Goal: Communication & Community: Answer question/provide support

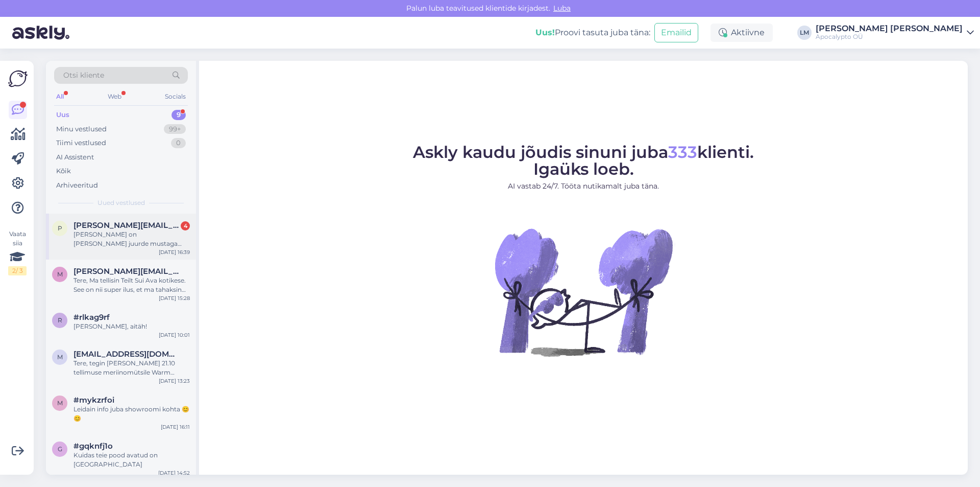
click at [137, 246] on div "[PERSON_NAME] on [PERSON_NAME] juurde mustaga mingit käevõru,mis sisaldaks sama…" at bounding box center [132, 239] width 116 height 18
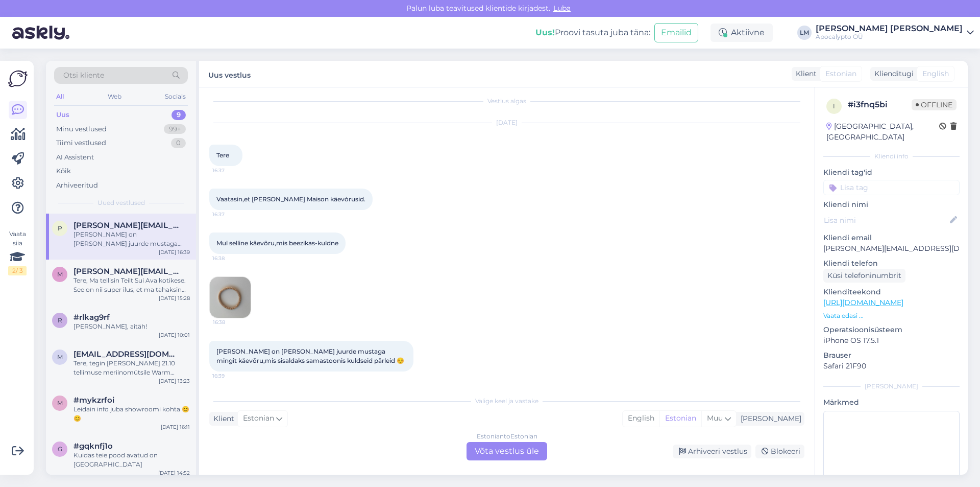
scroll to position [9, 0]
click at [237, 289] on img at bounding box center [230, 295] width 41 height 41
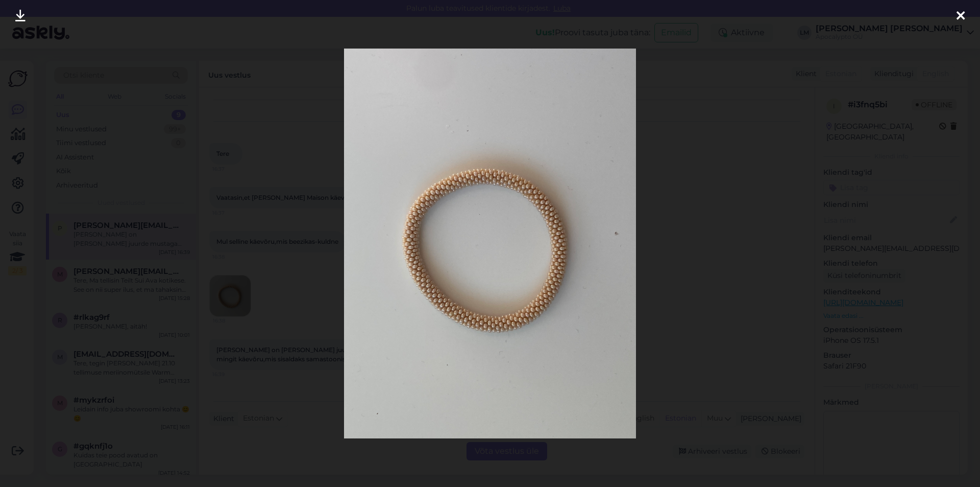
click at [707, 225] on div at bounding box center [490, 243] width 980 height 487
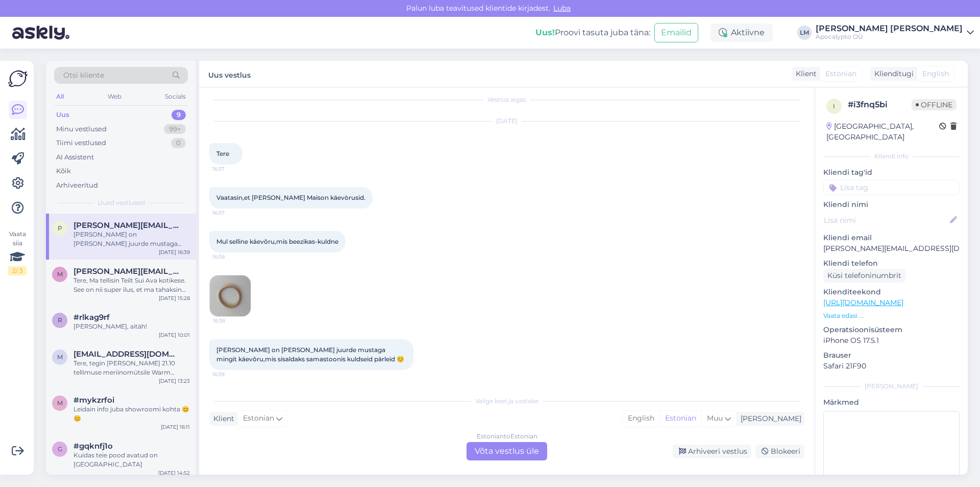
click at [242, 310] on img at bounding box center [230, 295] width 41 height 41
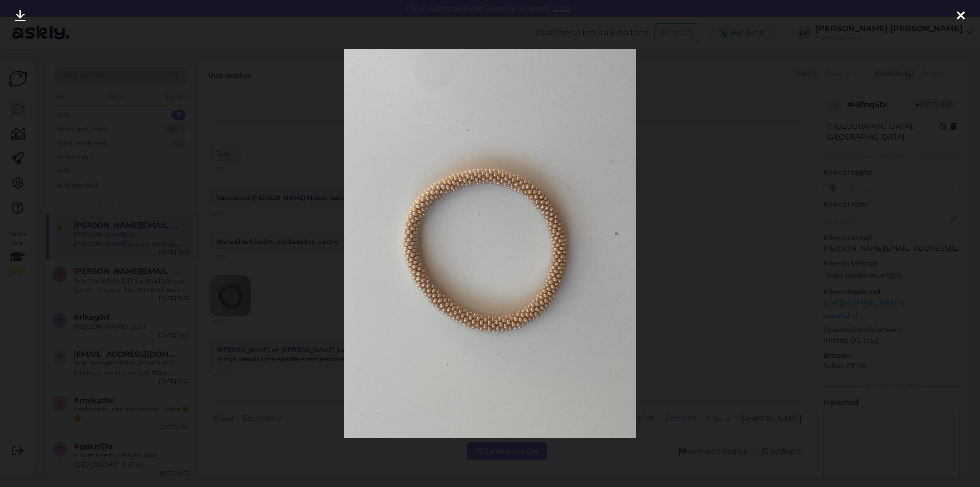
click at [714, 26] on div at bounding box center [490, 243] width 980 height 487
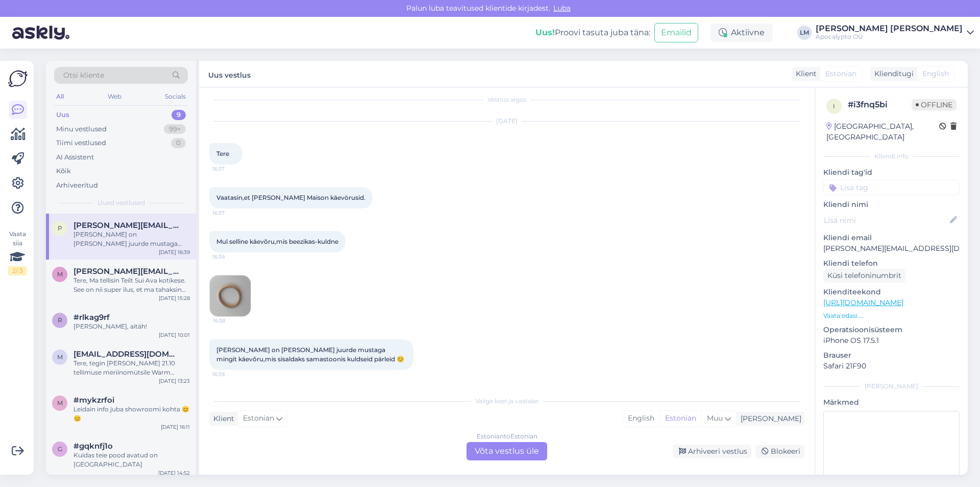
click at [495, 453] on div "Estonian to Estonian Võta vestlus üle" at bounding box center [507, 451] width 81 height 18
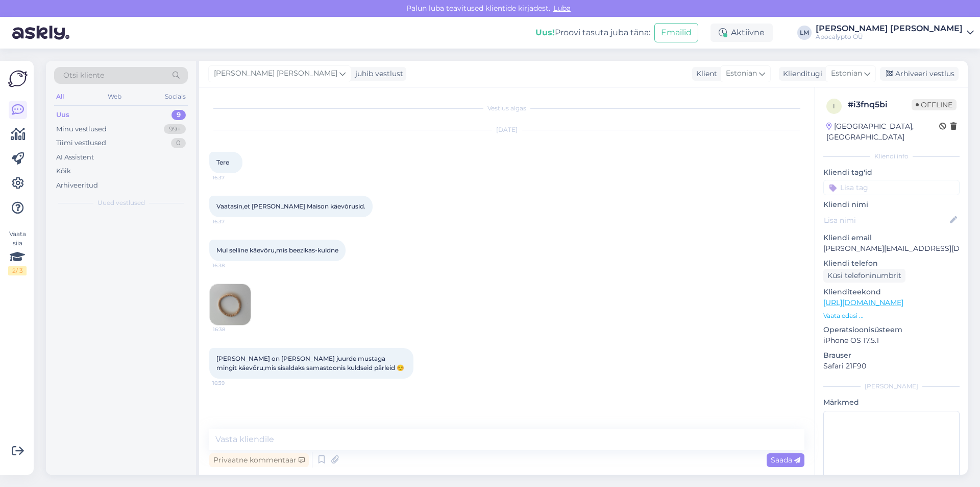
scroll to position [0, 0]
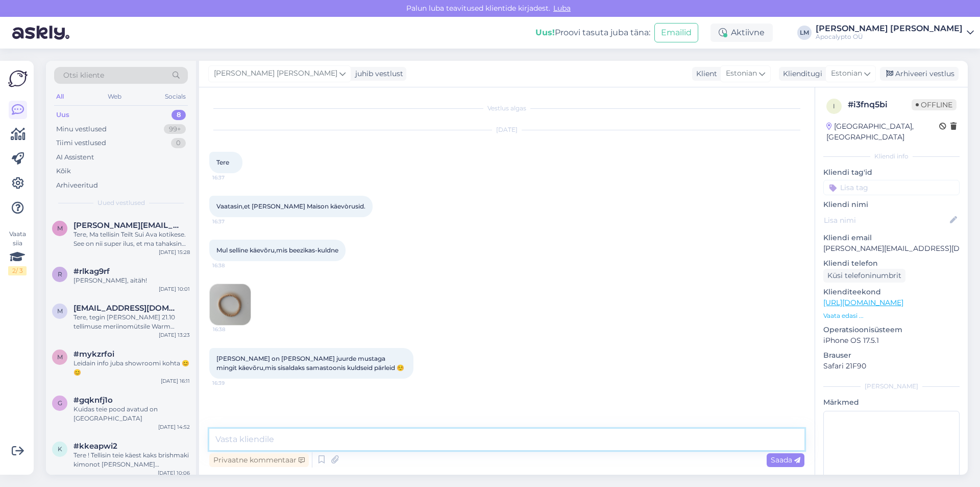
click at [330, 442] on textarea at bounding box center [506, 438] width 595 height 21
click at [284, 437] on textarea "Tere! Kui soovite just musti pärleid sisaldavat käevõru, siis" at bounding box center [506, 438] width 595 height 21
click at [498, 439] on textarea "Tere! Kui soovite selle [DEMOGRAPHIC_DATA] just musti pärleid sisaldavat käevõr…" at bounding box center [506, 438] width 595 height 21
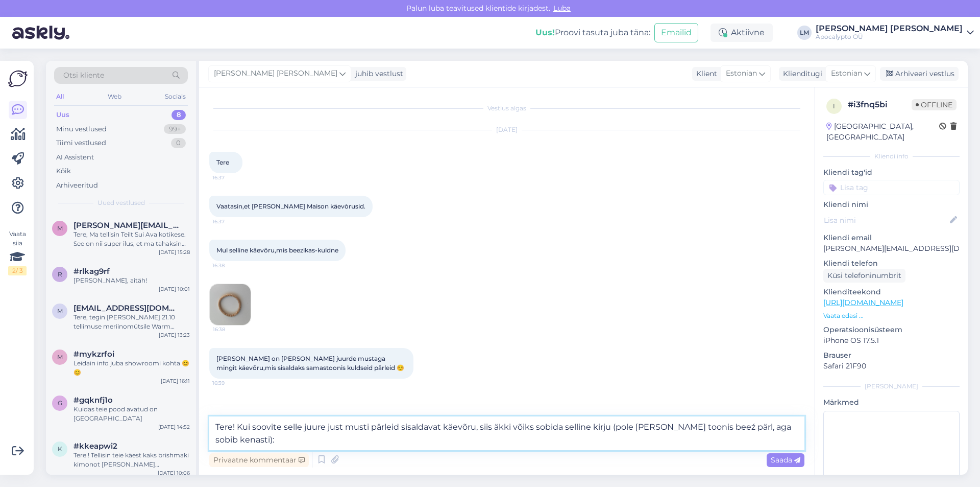
paste textarea "[URL][DOMAIN_NAME]"
type textarea "Tere! Kui soovite selle juure just musti pärleid sisaldavat käevõru, siis äkki …"
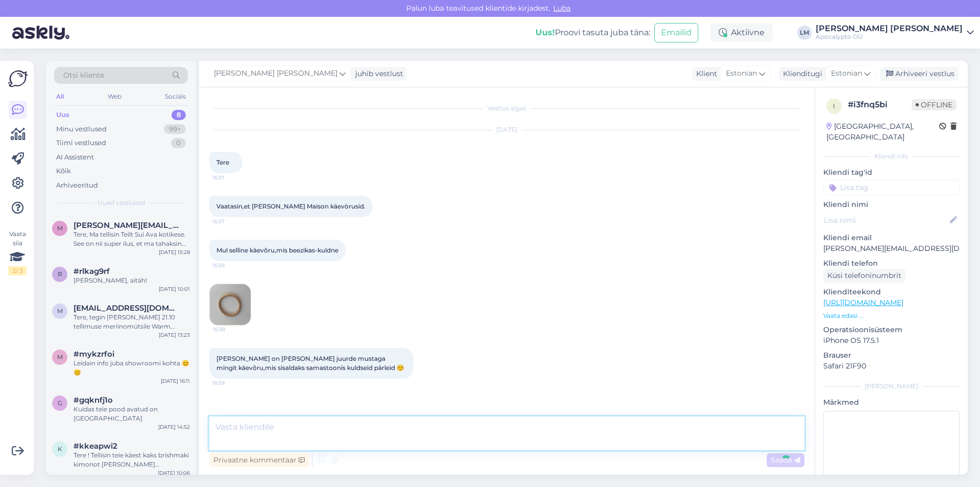
scroll to position [72, 0]
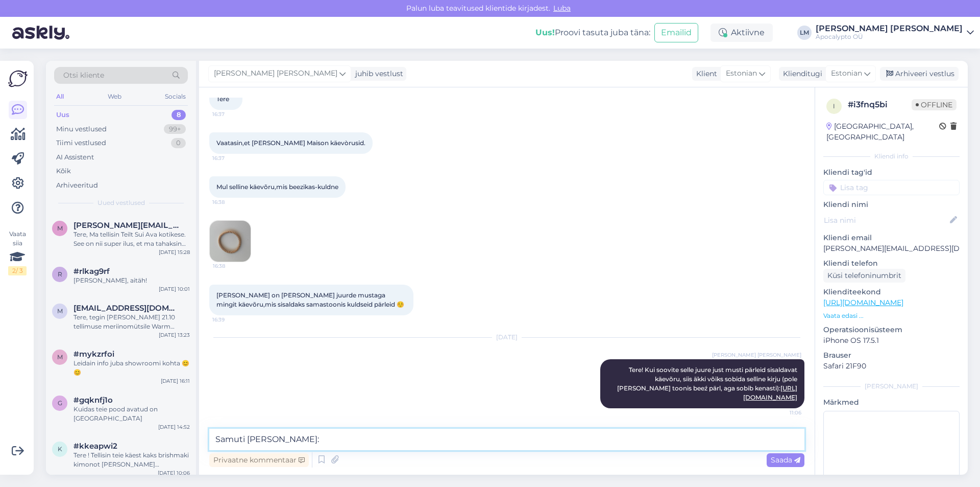
paste textarea "[URL][DOMAIN_NAME]"
type textarea "Samuti [PERSON_NAME]: [URL][DOMAIN_NAME]"
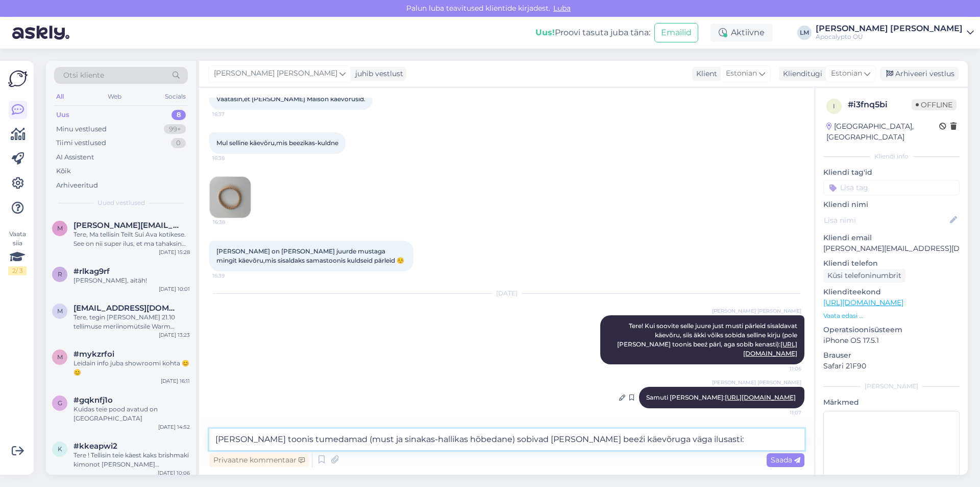
paste textarea "[URL][DOMAIN_NAME]"
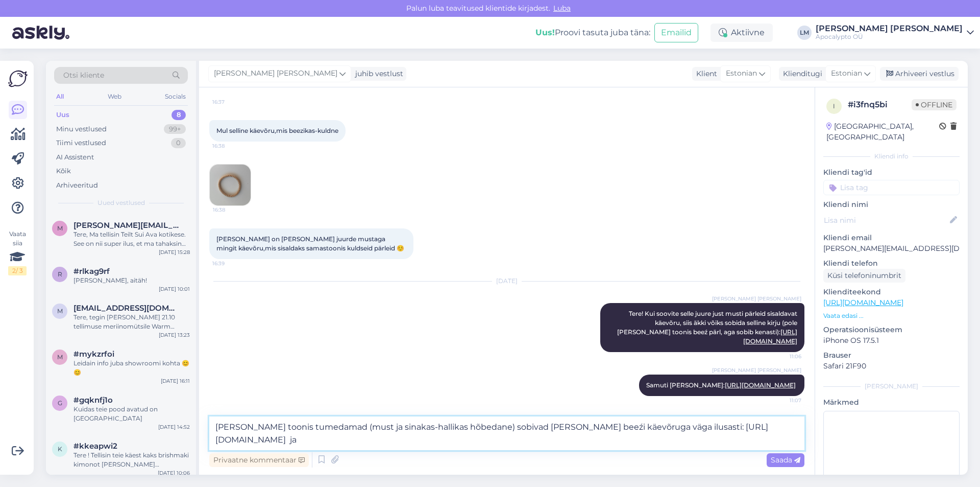
paste textarea "[URL][DOMAIN_NAME]"
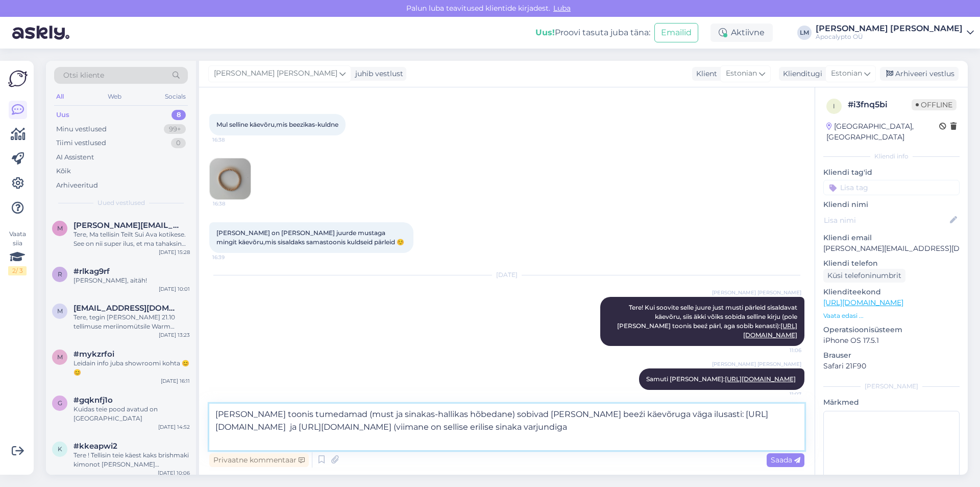
click at [268, 441] on textarea "[PERSON_NAME] toonis tumedamad (must ja sinakas-hallikas hõbedane) sobivad [PER…" at bounding box center [506, 426] width 595 height 46
click at [382, 446] on textarea "[PERSON_NAME] toonis tumedamad (must ja sinakas-hallikas hõbedane) sobivad [PER…" at bounding box center [506, 426] width 595 height 46
click at [239, 438] on textarea "[PERSON_NAME] toonis tumedamad (must ja sinakas-hallikas hõbedane) sobivad [PER…" at bounding box center [506, 426] width 595 height 46
click at [260, 438] on textarea "[PERSON_NAME] toonis tumedamad (must ja sinakas-hallikas hõbedane) sobivad [PER…" at bounding box center [506, 426] width 595 height 46
click at [264, 439] on textarea "[PERSON_NAME] toonis tumedamad (must ja sinakas-hallikas hõbedane) sobivad [PER…" at bounding box center [506, 426] width 595 height 46
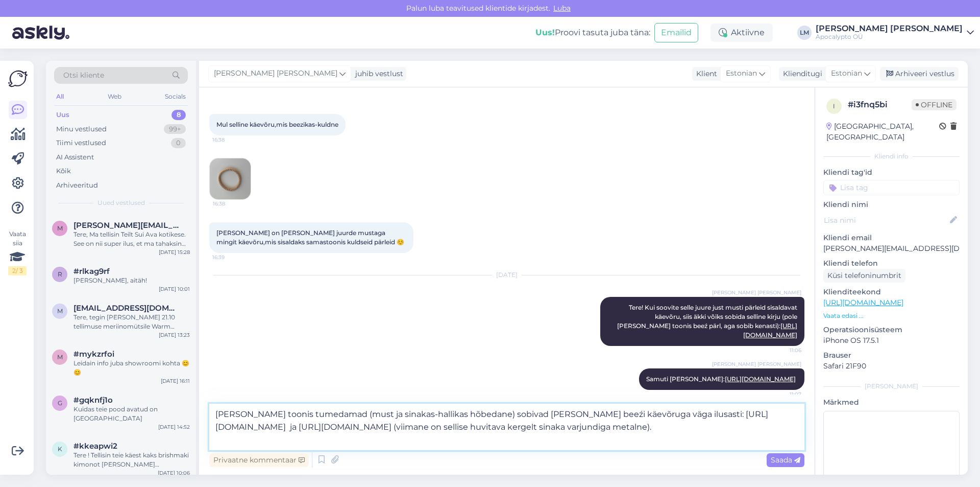
click at [453, 442] on textarea "[PERSON_NAME] toonis tumedamad (must ja sinakas-hallikas hõbedane) sobivad [PER…" at bounding box center [506, 426] width 595 height 46
type textarea "[PERSON_NAME] toonis tumedamad (must ja sinakas-hallikas hõbedane) sobivad [PER…"
click at [771, 463] on span "Saada" at bounding box center [786, 459] width 30 height 9
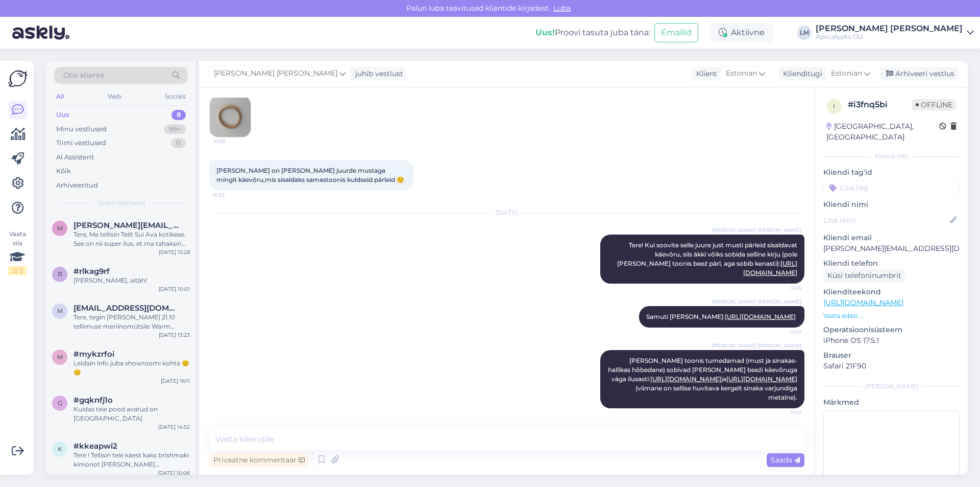
scroll to position [215, 0]
click at [367, 437] on textarea at bounding box center [506, 438] width 595 height 21
type textarea "E"
type textarea "Äkki midagi nendest võiks Teile meelida :)"
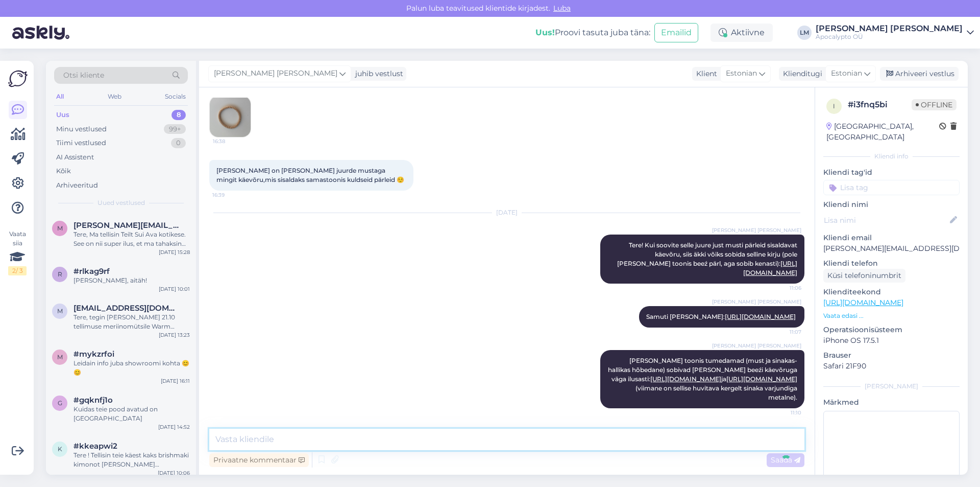
scroll to position [259, 0]
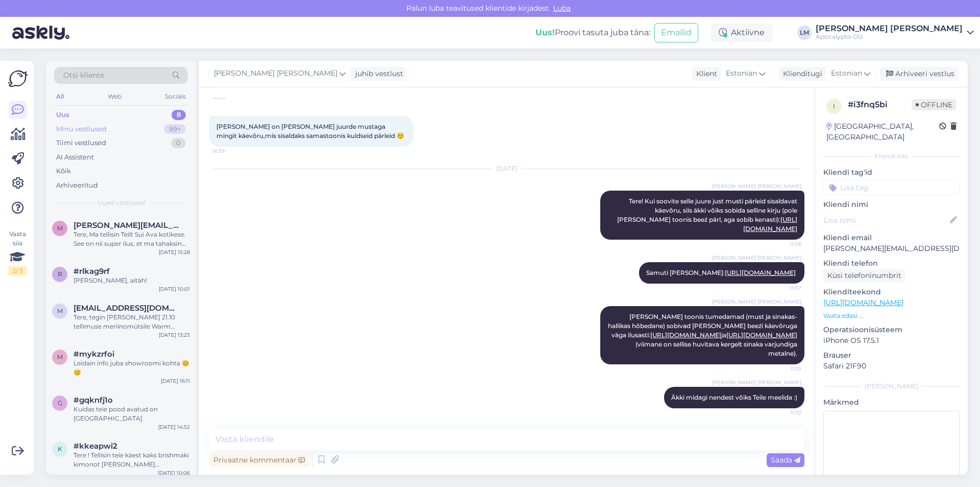
click at [112, 125] on div "Minu vestlused 99+" at bounding box center [121, 129] width 134 height 14
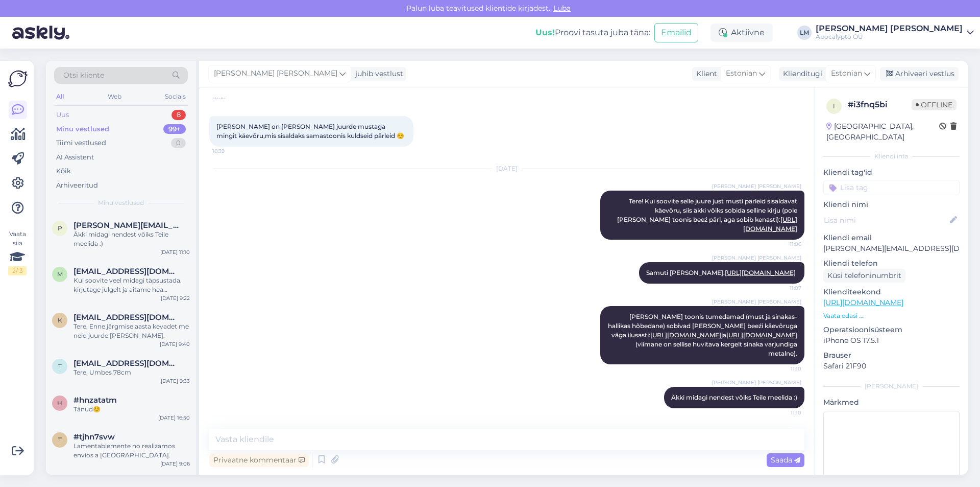
click at [122, 115] on div "Uus 8" at bounding box center [121, 115] width 134 height 14
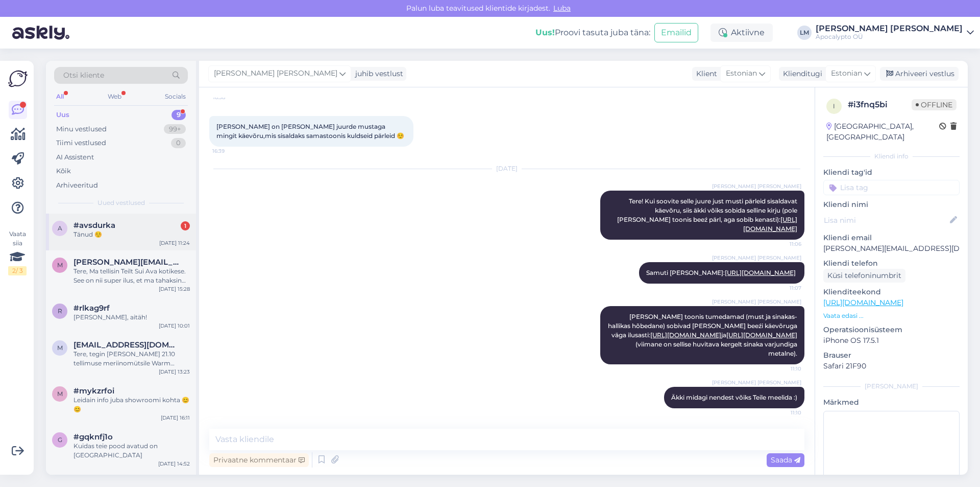
click at [143, 230] on div "Tänud ☺️" at bounding box center [132, 234] width 116 height 9
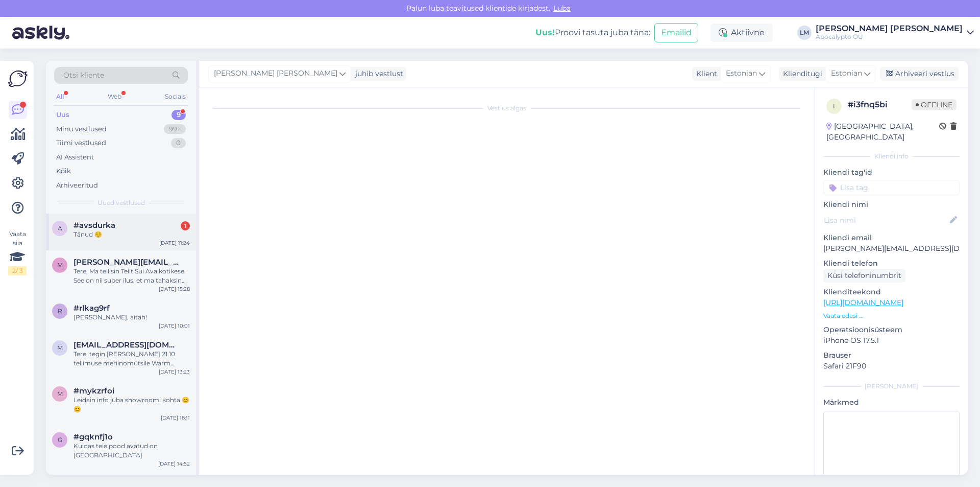
scroll to position [0, 0]
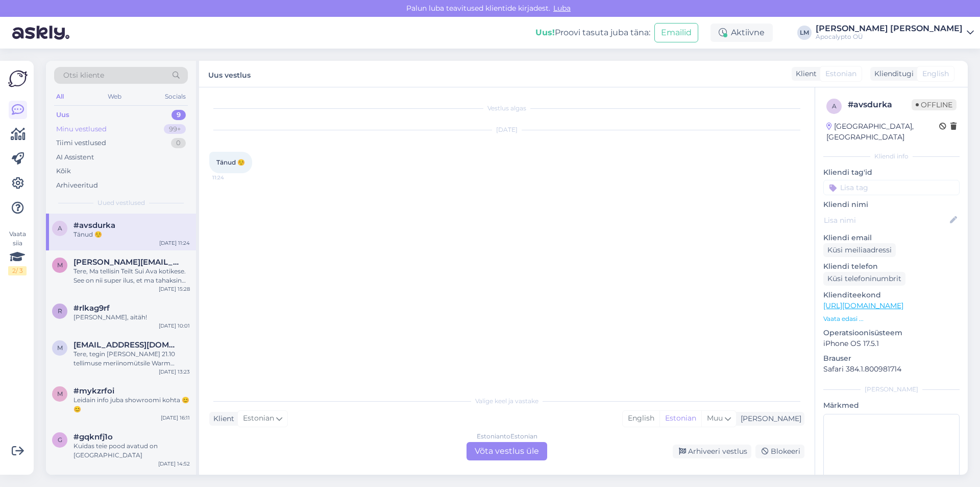
click at [111, 128] on div "Minu vestlused 99+" at bounding box center [121, 129] width 134 height 14
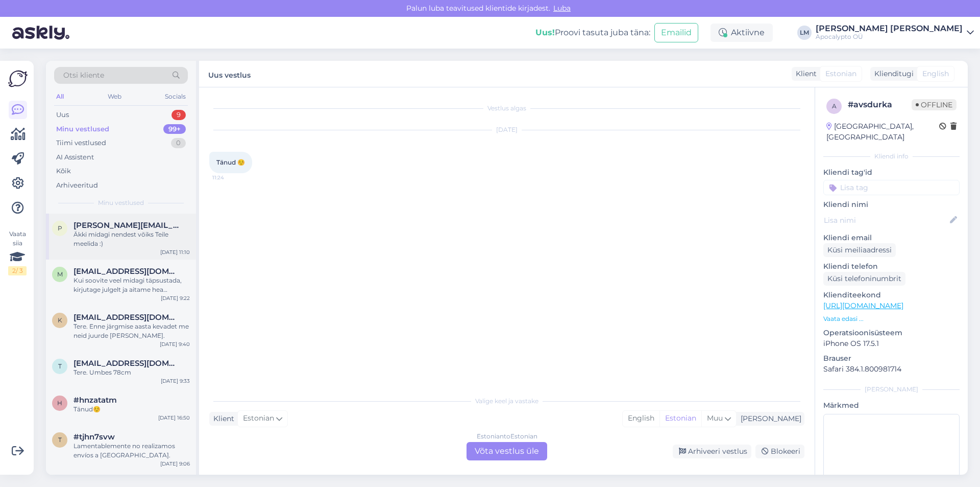
click at [95, 241] on div "Äkki midagi nendest võiks Teile meelida :)" at bounding box center [132, 239] width 116 height 18
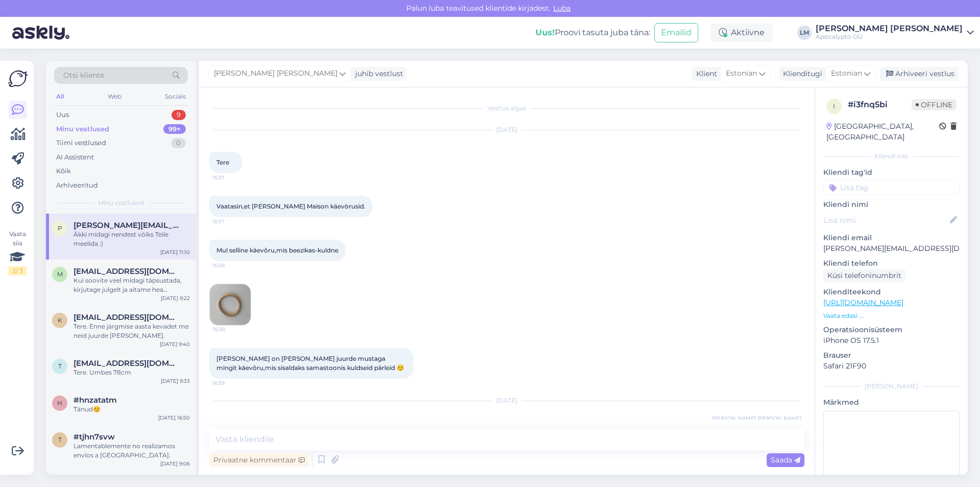
scroll to position [259, 0]
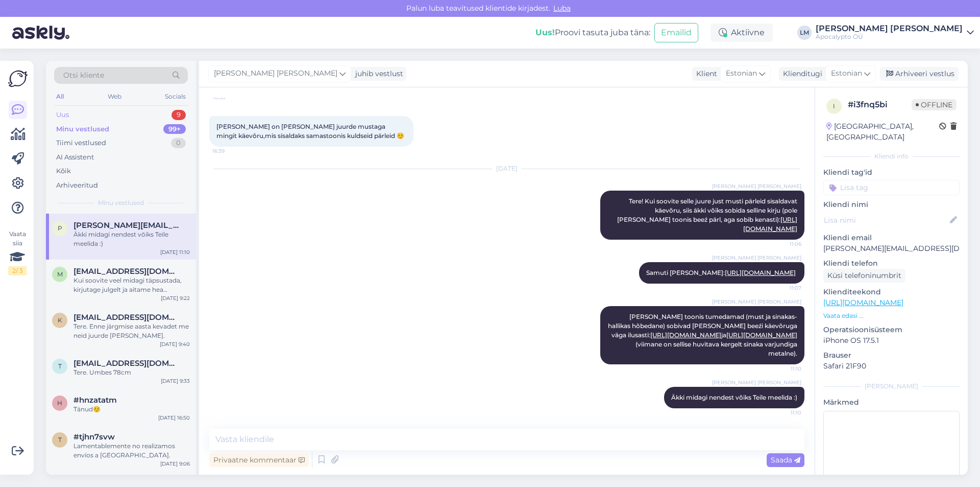
click at [86, 108] on div "Uus 9" at bounding box center [121, 115] width 134 height 14
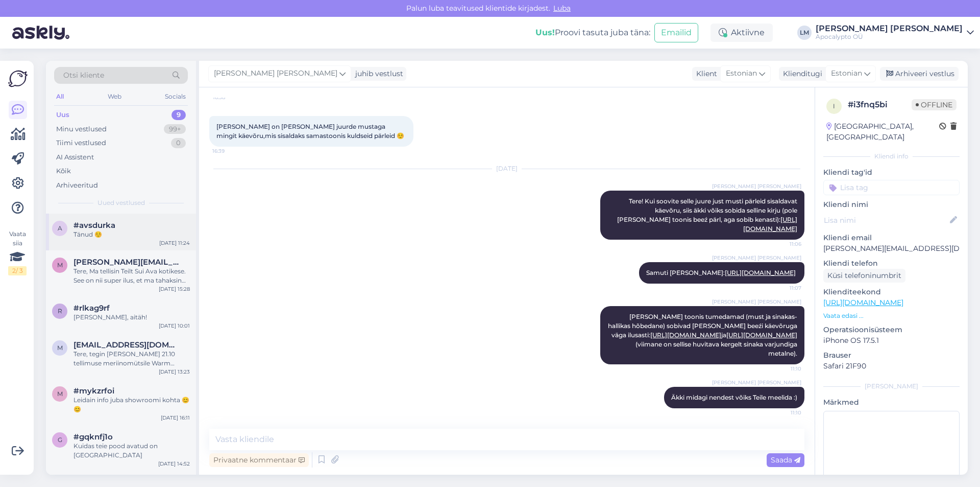
click at [103, 234] on div "Tänud ☺️" at bounding box center [132, 234] width 116 height 9
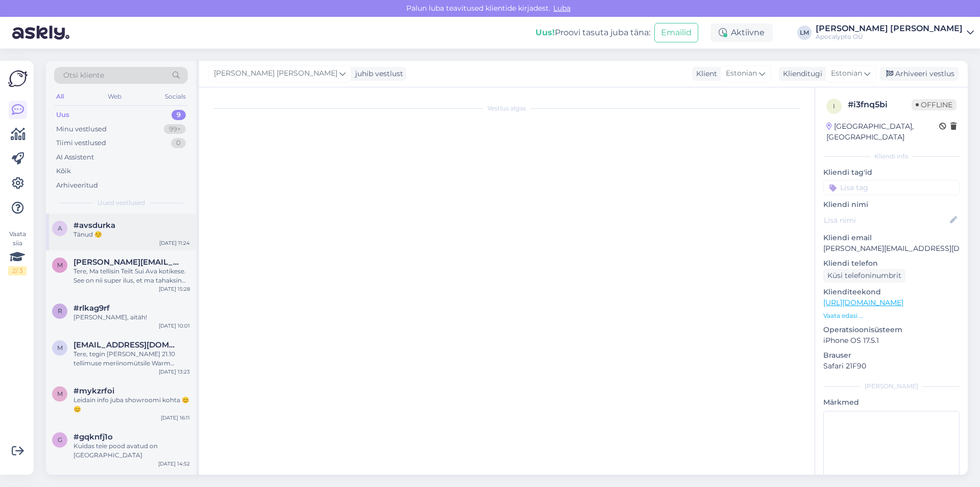
scroll to position [0, 0]
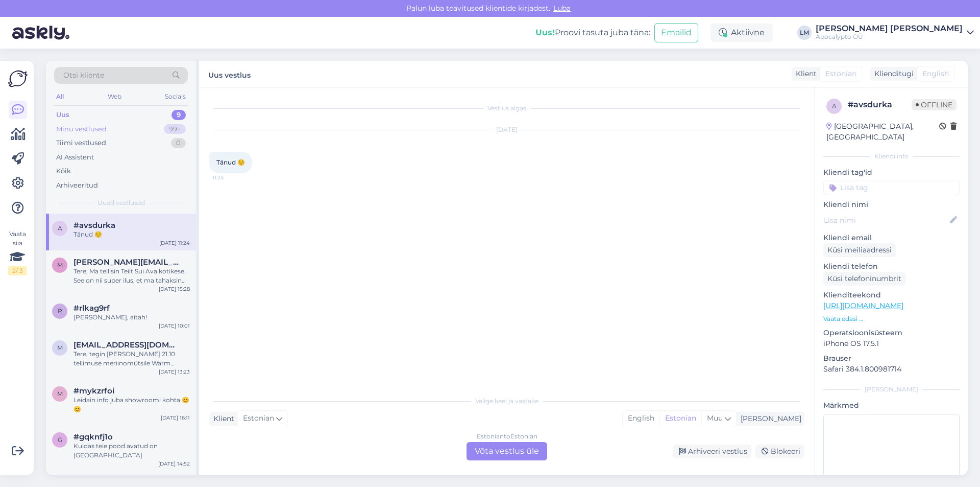
click at [117, 125] on div "Minu vestlused 99+" at bounding box center [121, 129] width 134 height 14
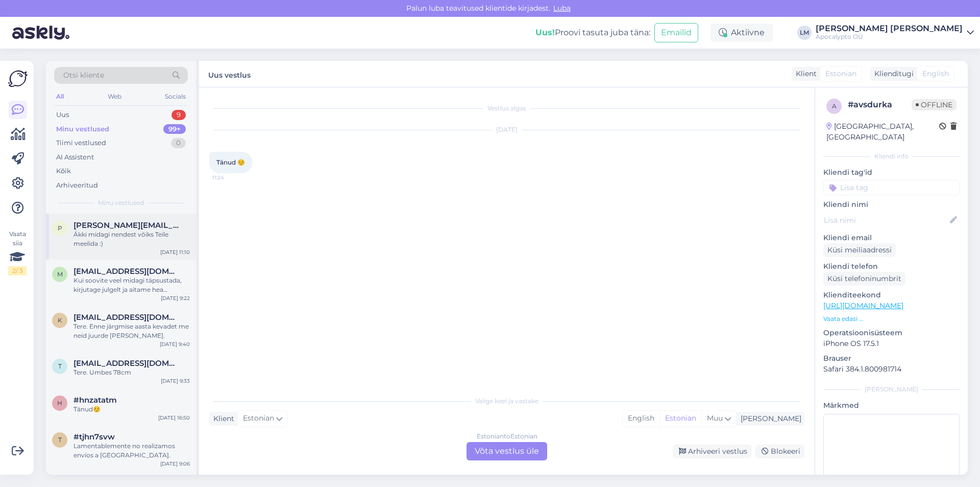
click at [127, 231] on div "Äkki midagi nendest võiks Teile meelida :)" at bounding box center [132, 239] width 116 height 18
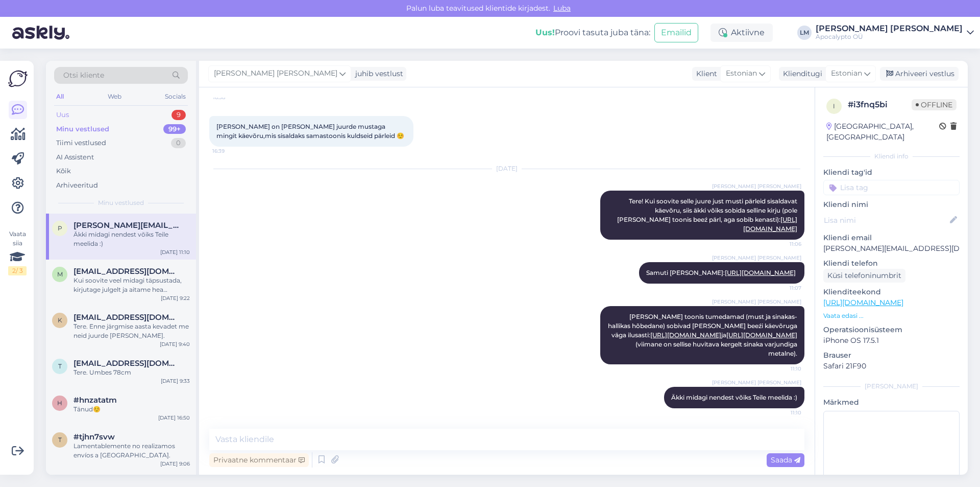
click at [100, 112] on div "Uus 9" at bounding box center [121, 115] width 134 height 14
